Goal: Information Seeking & Learning: Learn about a topic

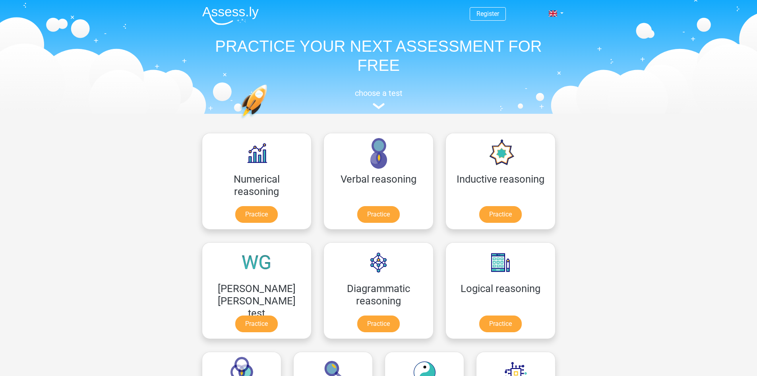
scroll to position [40, 0]
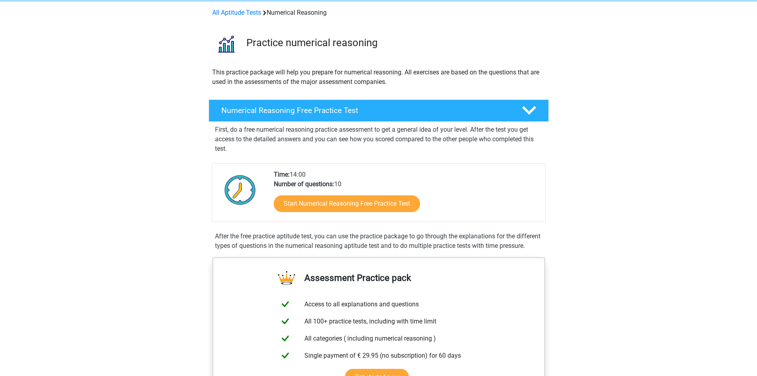
scroll to position [119, 0]
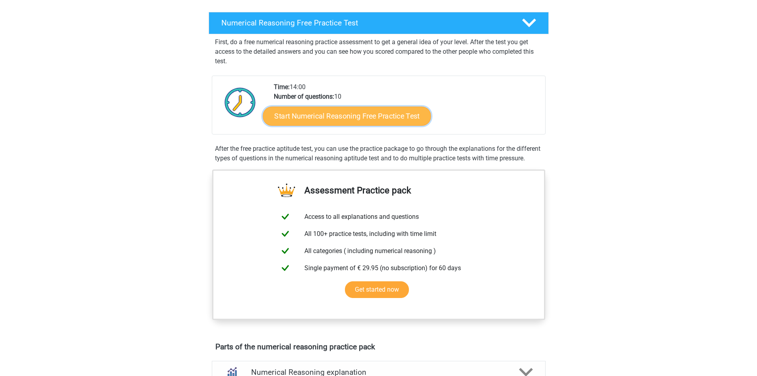
click at [339, 114] on link "Start Numerical Reasoning Free Practice Test" at bounding box center [347, 115] width 168 height 19
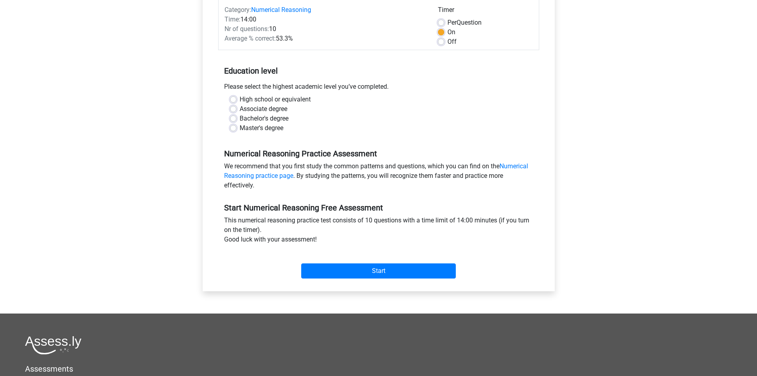
scroll to position [119, 0]
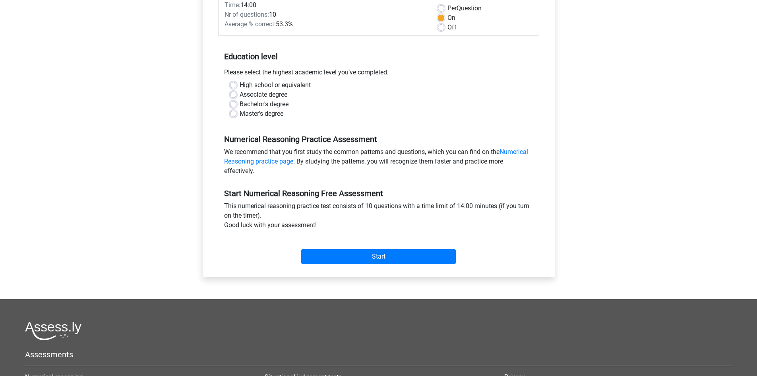
click at [237, 116] on div "Master's degree" at bounding box center [378, 114] width 297 height 10
click at [240, 113] on label "Master's degree" at bounding box center [262, 114] width 44 height 10
click at [233, 113] on input "Master's degree" at bounding box center [233, 113] width 6 height 8
radio input "true"
click at [357, 256] on input "Start" at bounding box center [378, 256] width 155 height 15
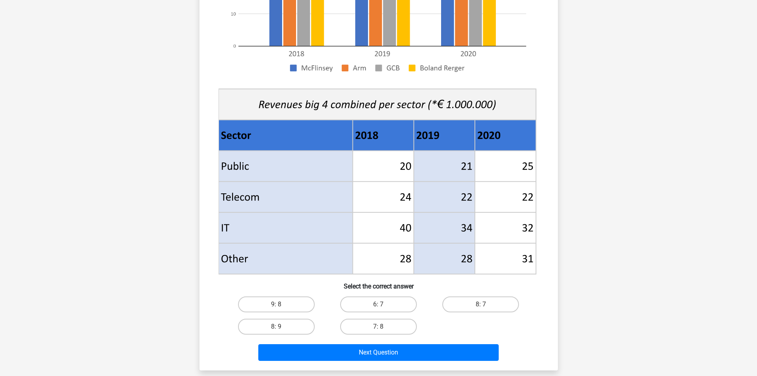
scroll to position [239, 0]
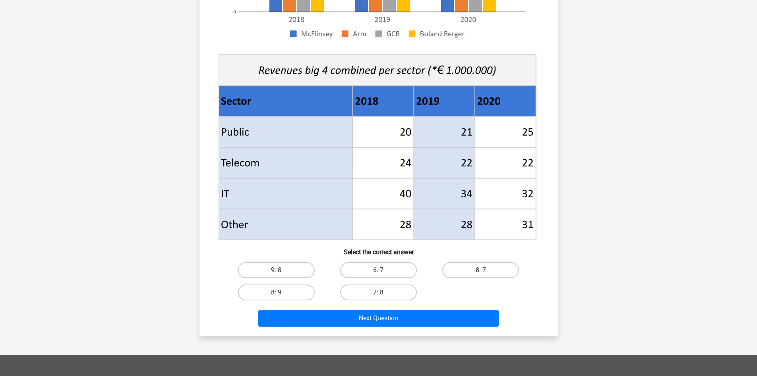
click at [492, 270] on label "8: 7" at bounding box center [480, 270] width 77 height 16
click at [486, 270] on input "8: 7" at bounding box center [483, 272] width 5 height 5
radio input "true"
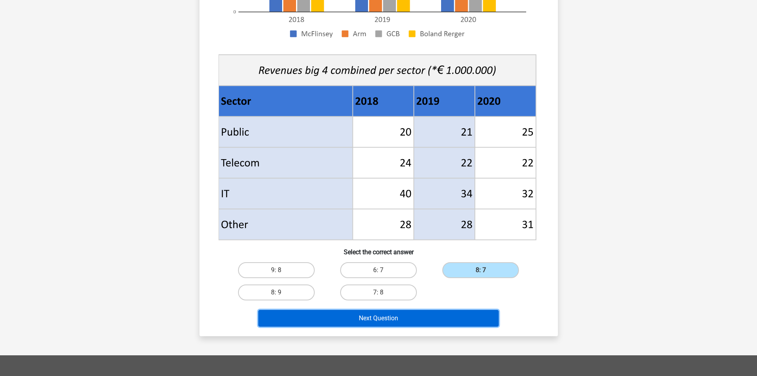
click at [422, 316] on button "Next Question" at bounding box center [378, 318] width 240 height 17
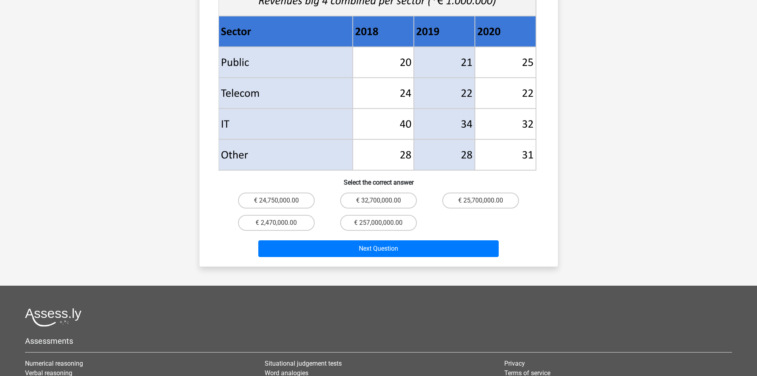
scroll to position [358, 0]
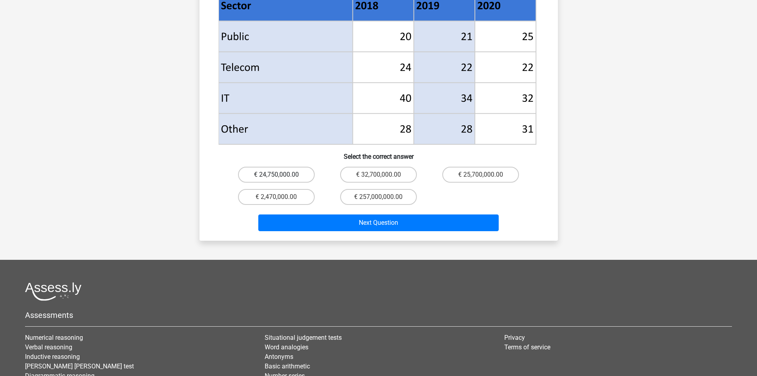
click at [270, 167] on label "€ 24,750,000.00" at bounding box center [276, 175] width 77 height 16
click at [276, 175] on input "€ 24,750,000.00" at bounding box center [278, 177] width 5 height 5
radio input "true"
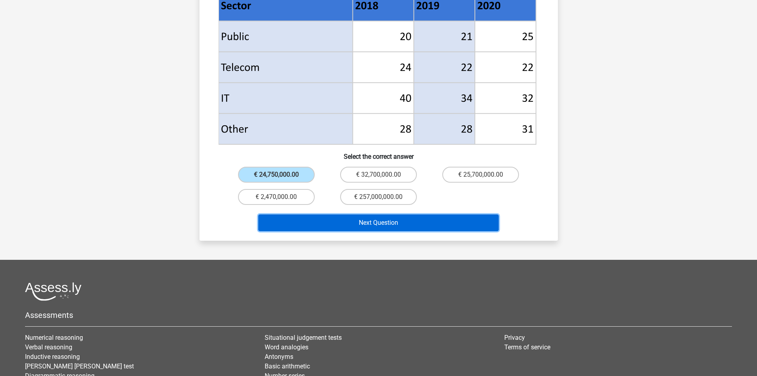
click at [304, 214] on button "Next Question" at bounding box center [378, 222] width 240 height 17
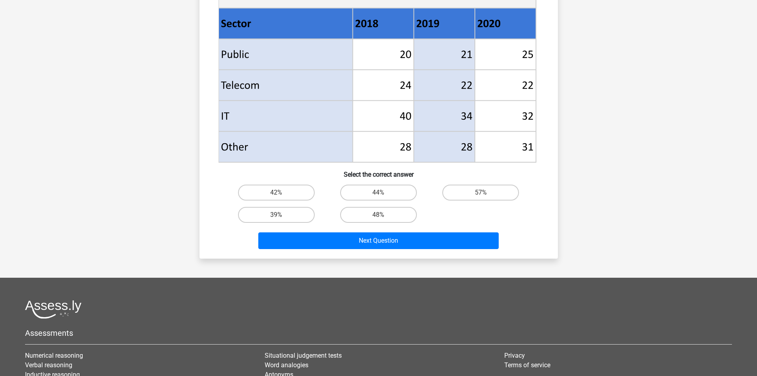
scroll to position [318, 0]
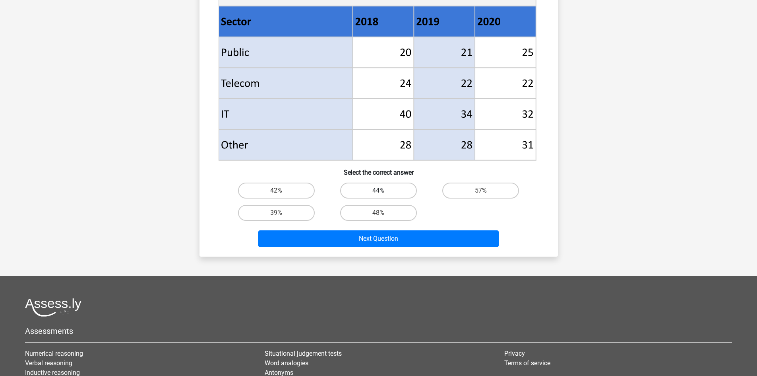
click at [372, 194] on label "44%" at bounding box center [378, 190] width 77 height 16
click at [378, 194] on input "44%" at bounding box center [380, 192] width 5 height 5
radio input "true"
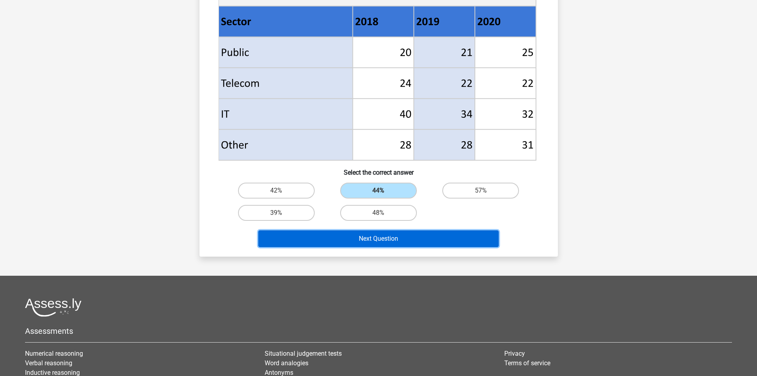
click at [378, 236] on button "Next Question" at bounding box center [378, 238] width 240 height 17
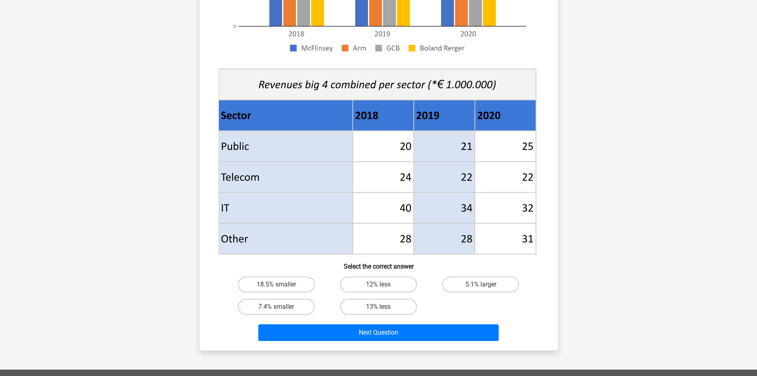
scroll to position [239, 0]
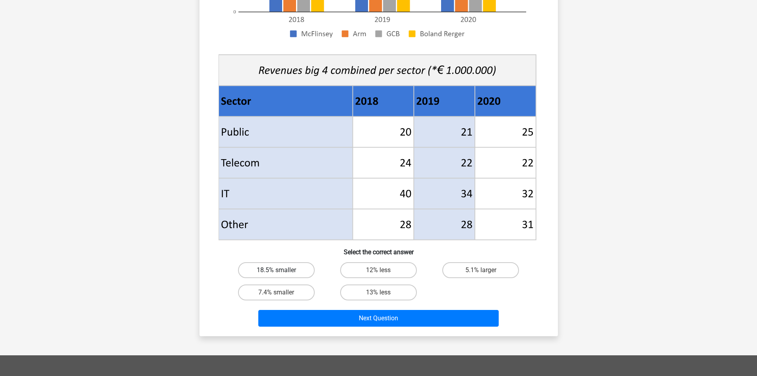
click at [285, 270] on label "18.5% smaller" at bounding box center [276, 270] width 77 height 16
click at [281, 270] on input "18.5% smaller" at bounding box center [278, 272] width 5 height 5
radio input "true"
click at [297, 299] on label "7.4% smaller" at bounding box center [276, 292] width 77 height 16
click at [281, 297] on input "7.4% smaller" at bounding box center [278, 294] width 5 height 5
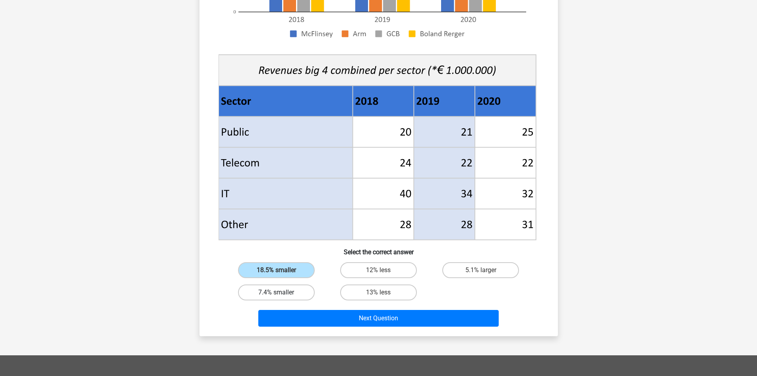
radio input "true"
click at [287, 272] on label "18.5% smaller" at bounding box center [276, 270] width 77 height 16
click at [281, 272] on input "18.5% smaller" at bounding box center [278, 272] width 5 height 5
radio input "true"
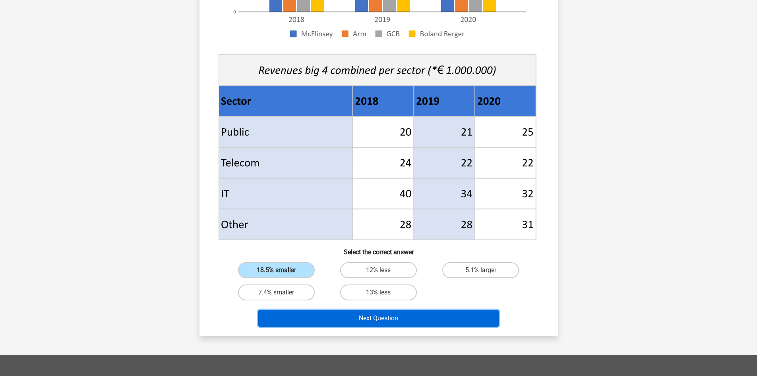
click at [317, 315] on button "Next Question" at bounding box center [378, 318] width 240 height 17
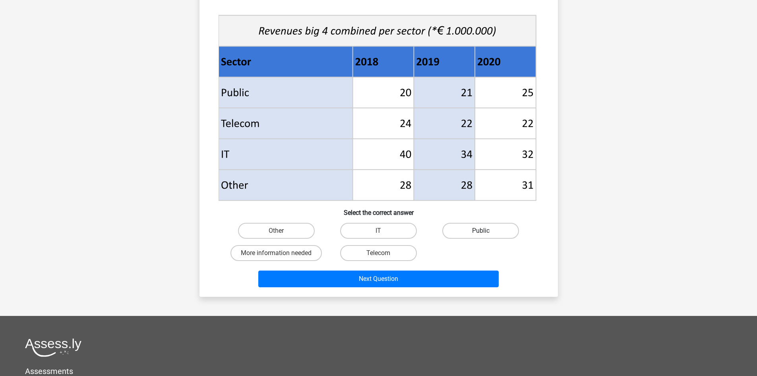
scroll to position [278, 0]
click at [473, 228] on label "Public" at bounding box center [480, 230] width 77 height 16
click at [481, 230] on input "Public" at bounding box center [483, 232] width 5 height 5
radio input "true"
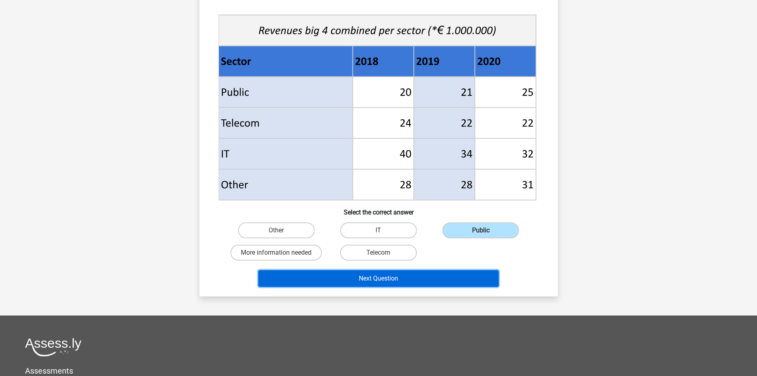
click at [452, 274] on button "Next Question" at bounding box center [378, 278] width 240 height 17
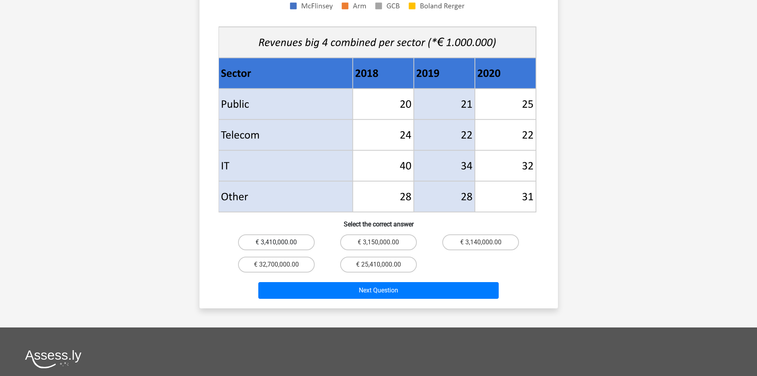
click at [279, 234] on label "€ 3,410,000.00" at bounding box center [276, 242] width 77 height 16
click at [279, 242] on input "€ 3,410,000.00" at bounding box center [278, 244] width 5 height 5
radio input "true"
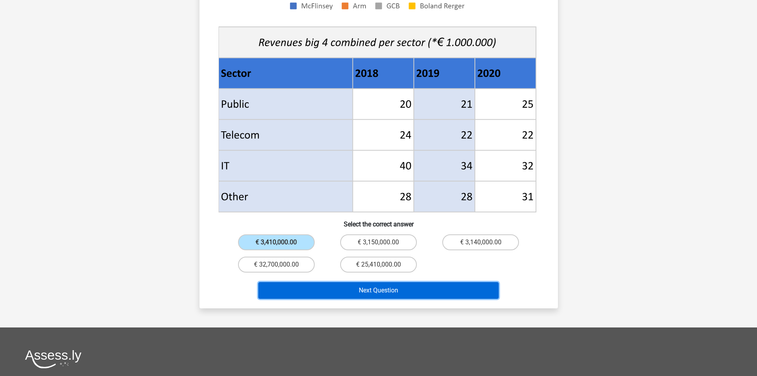
click at [357, 282] on button "Next Question" at bounding box center [378, 290] width 240 height 17
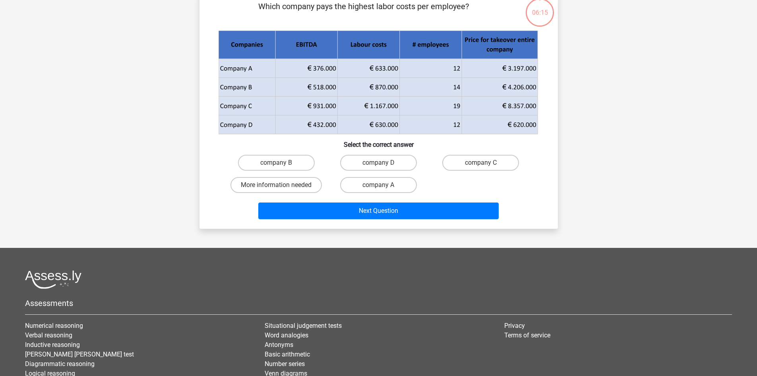
scroll to position [40, 0]
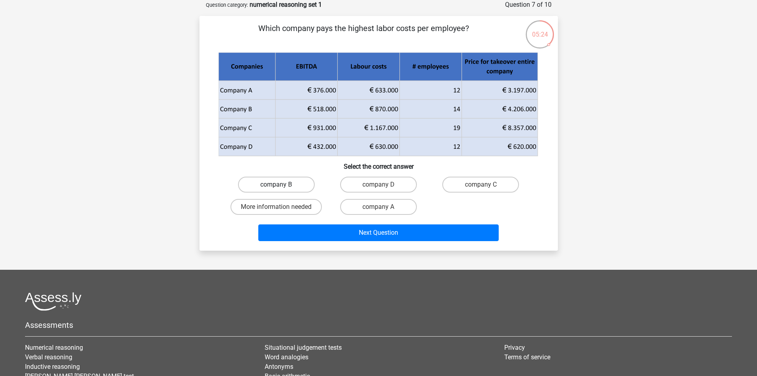
click at [295, 183] on label "company B" at bounding box center [276, 184] width 77 height 16
click at [281, 184] on input "company B" at bounding box center [278, 186] width 5 height 5
radio input "true"
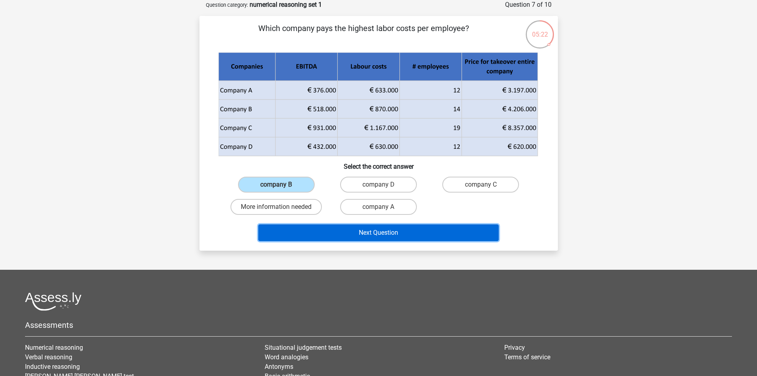
click at [349, 234] on button "Next Question" at bounding box center [378, 232] width 240 height 17
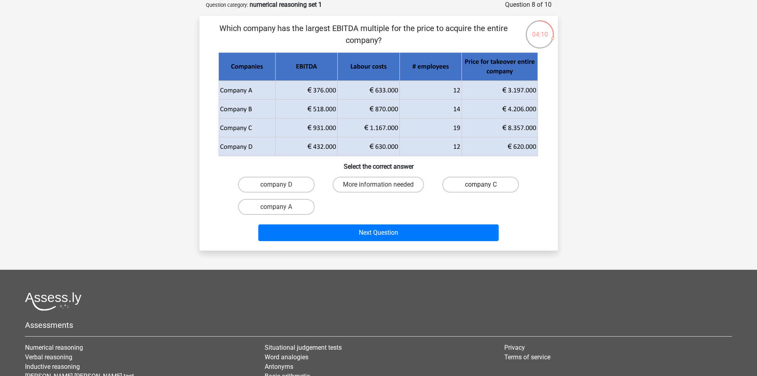
click at [479, 183] on label "company C" at bounding box center [480, 184] width 77 height 16
click at [481, 184] on input "company C" at bounding box center [483, 186] width 5 height 5
radio input "true"
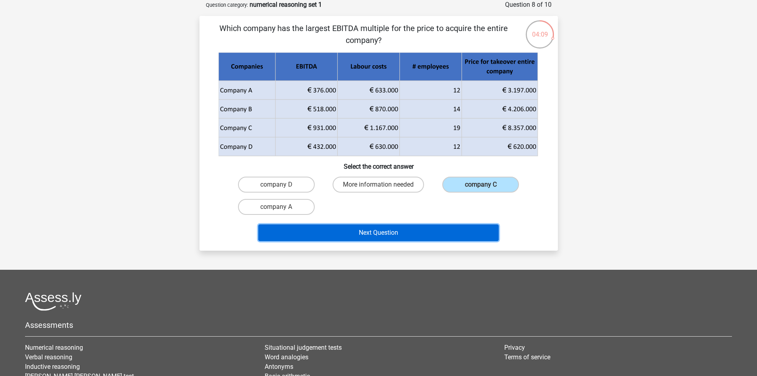
click at [394, 232] on button "Next Question" at bounding box center [378, 232] width 240 height 17
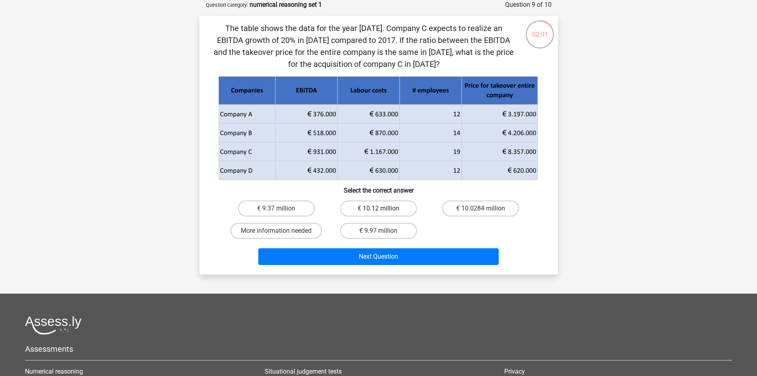
click at [388, 204] on label "€ 10.12 million" at bounding box center [378, 208] width 77 height 16
click at [384, 208] on input "€ 10.12 million" at bounding box center [380, 210] width 5 height 5
radio input "true"
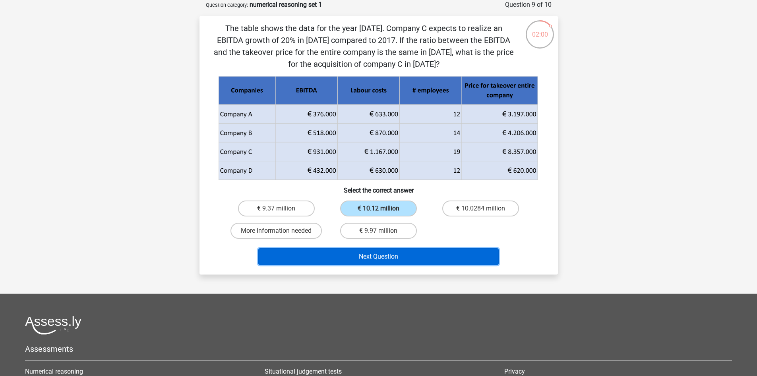
click at [387, 258] on button "Next Question" at bounding box center [378, 256] width 240 height 17
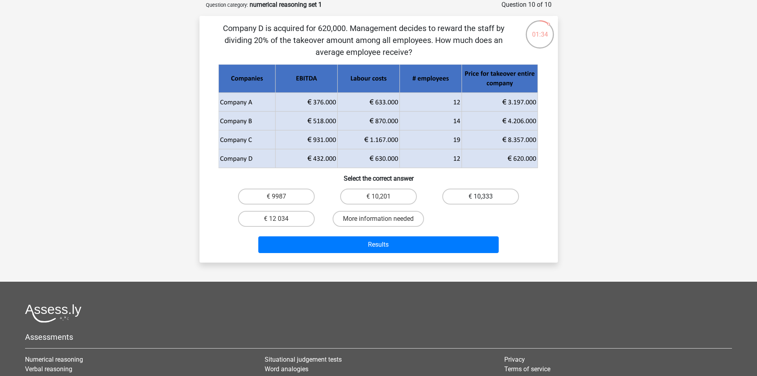
click at [459, 190] on label "€ 10,333" at bounding box center [480, 196] width 77 height 16
click at [481, 196] on input "€ 10,333" at bounding box center [483, 198] width 5 height 5
radio input "true"
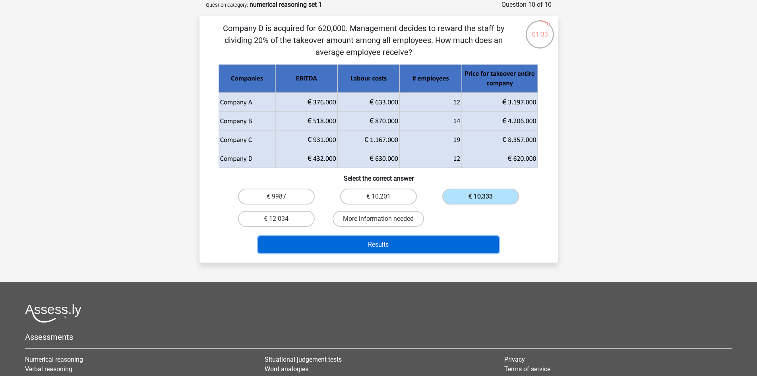
click at [437, 242] on button "Results" at bounding box center [378, 244] width 240 height 17
